Goal: Task Accomplishment & Management: Manage account settings

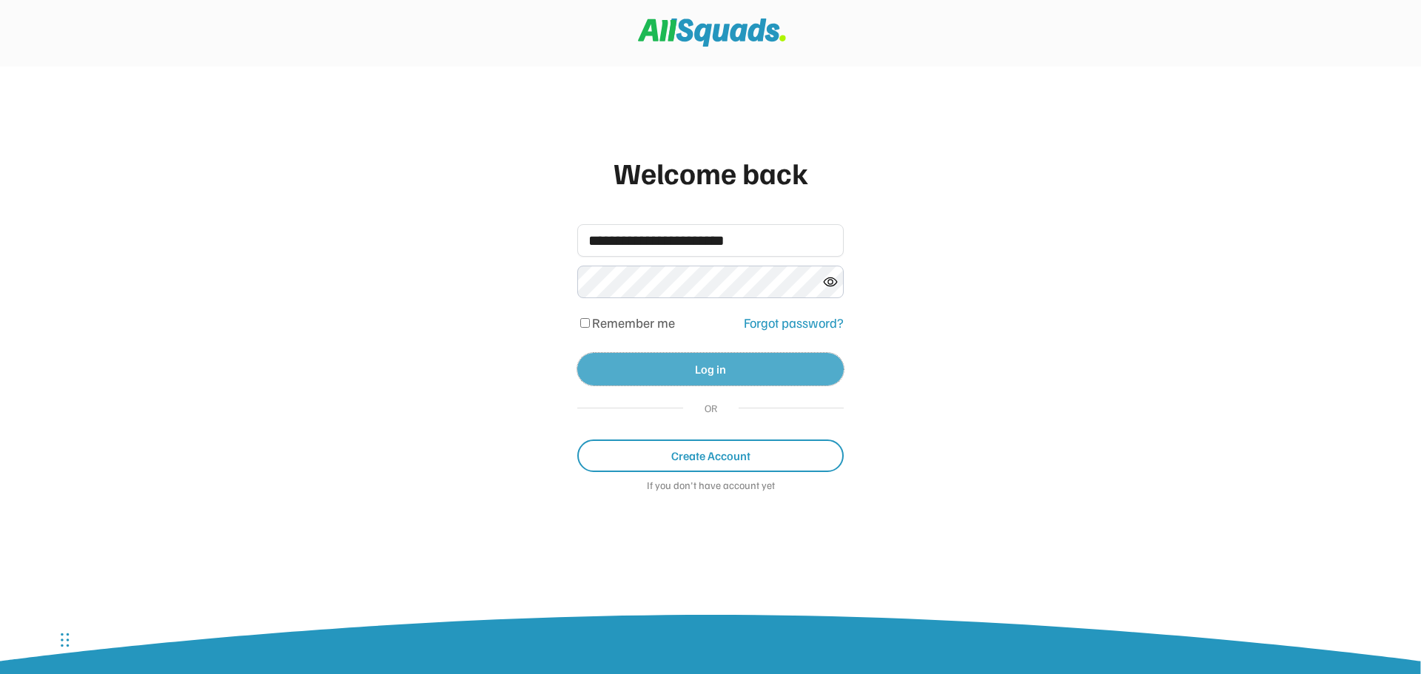
click at [724, 369] on button "Log in" at bounding box center [710, 369] width 267 height 33
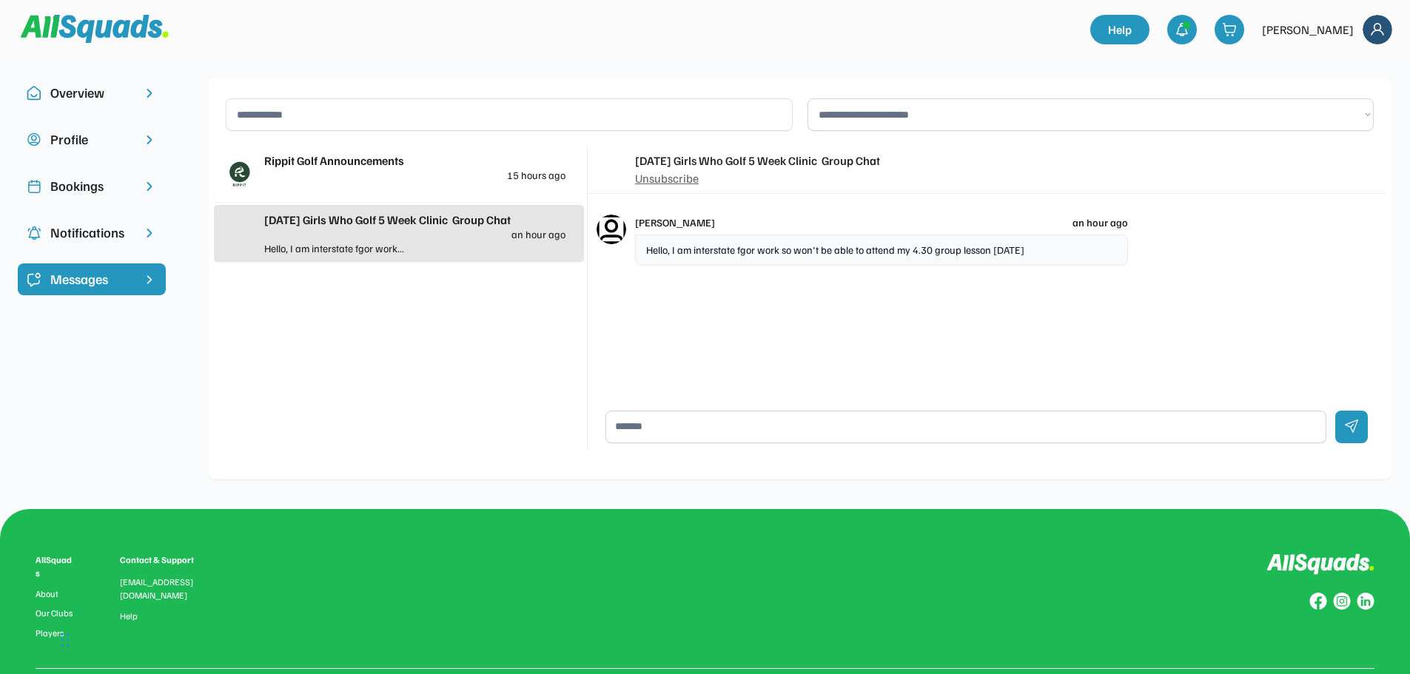
click at [790, 257] on div "Hello, I am interstate fgor work so won't be able to attend my 4.30 group lesso…" at bounding box center [881, 250] width 493 height 31
click at [1378, 26] on img at bounding box center [1378, 30] width 30 height 30
click at [1345, 89] on div "Logout" at bounding box center [1357, 95] width 87 height 30
